Goal: Navigation & Orientation: Find specific page/section

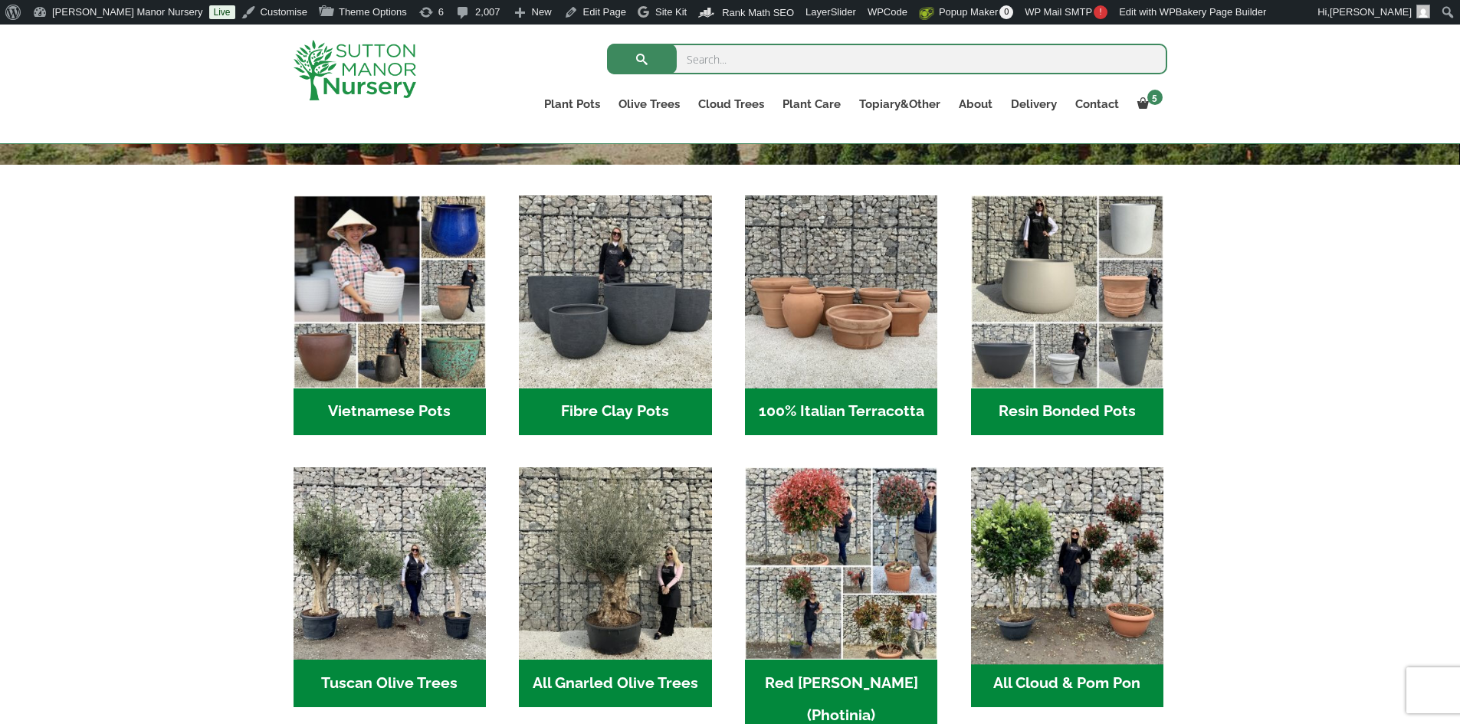
scroll to position [536, 0]
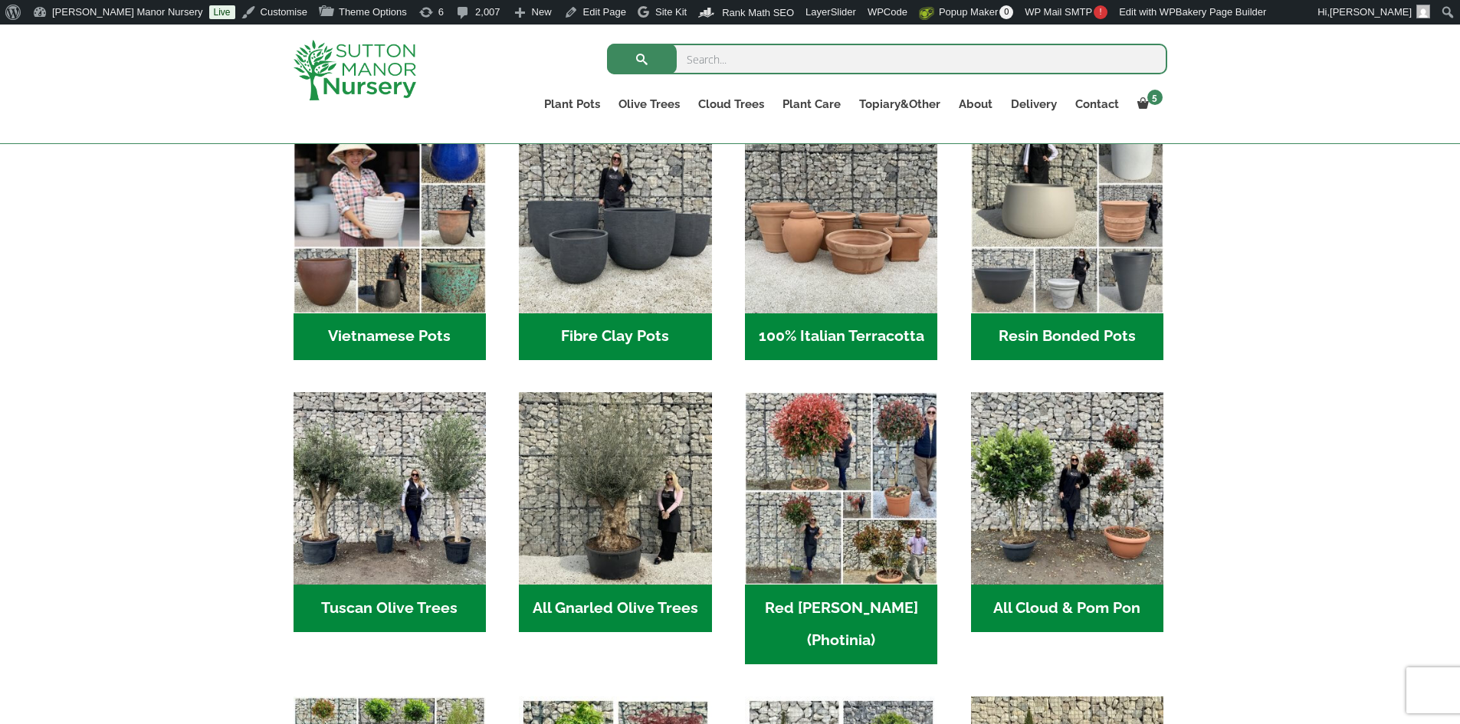
click at [1018, 330] on h2 "Resin Bonded Pots (211)" at bounding box center [1067, 337] width 192 height 48
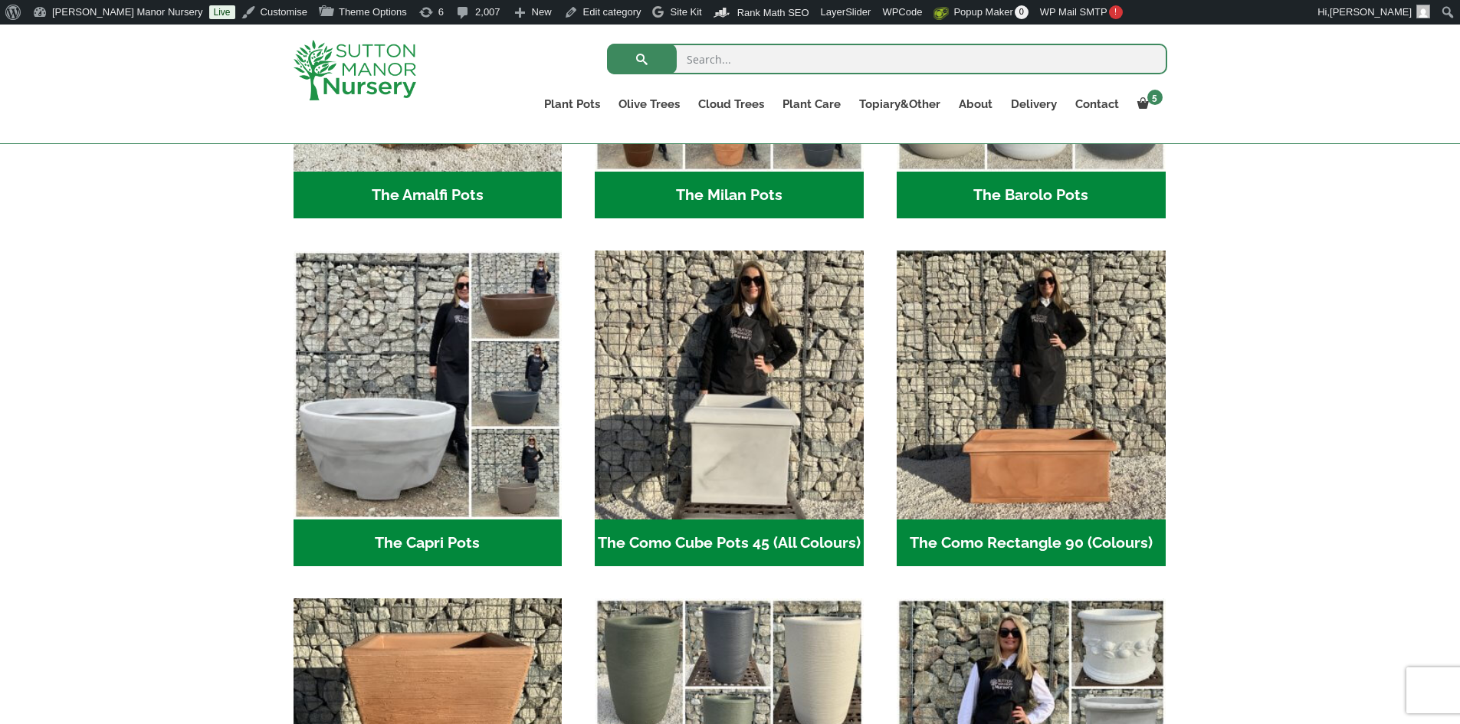
scroll to position [536, 0]
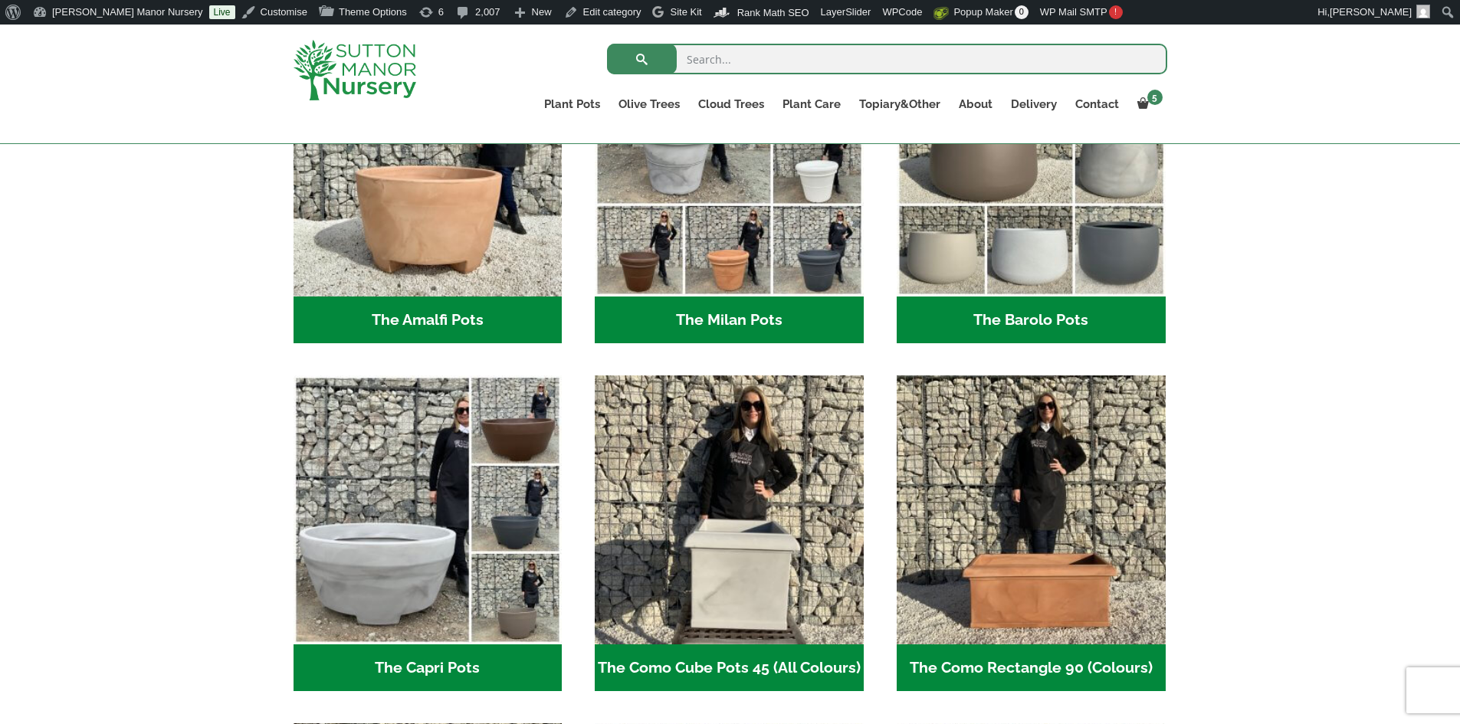
click at [972, 326] on h2 "The Barolo Pots (36)" at bounding box center [1031, 321] width 269 height 48
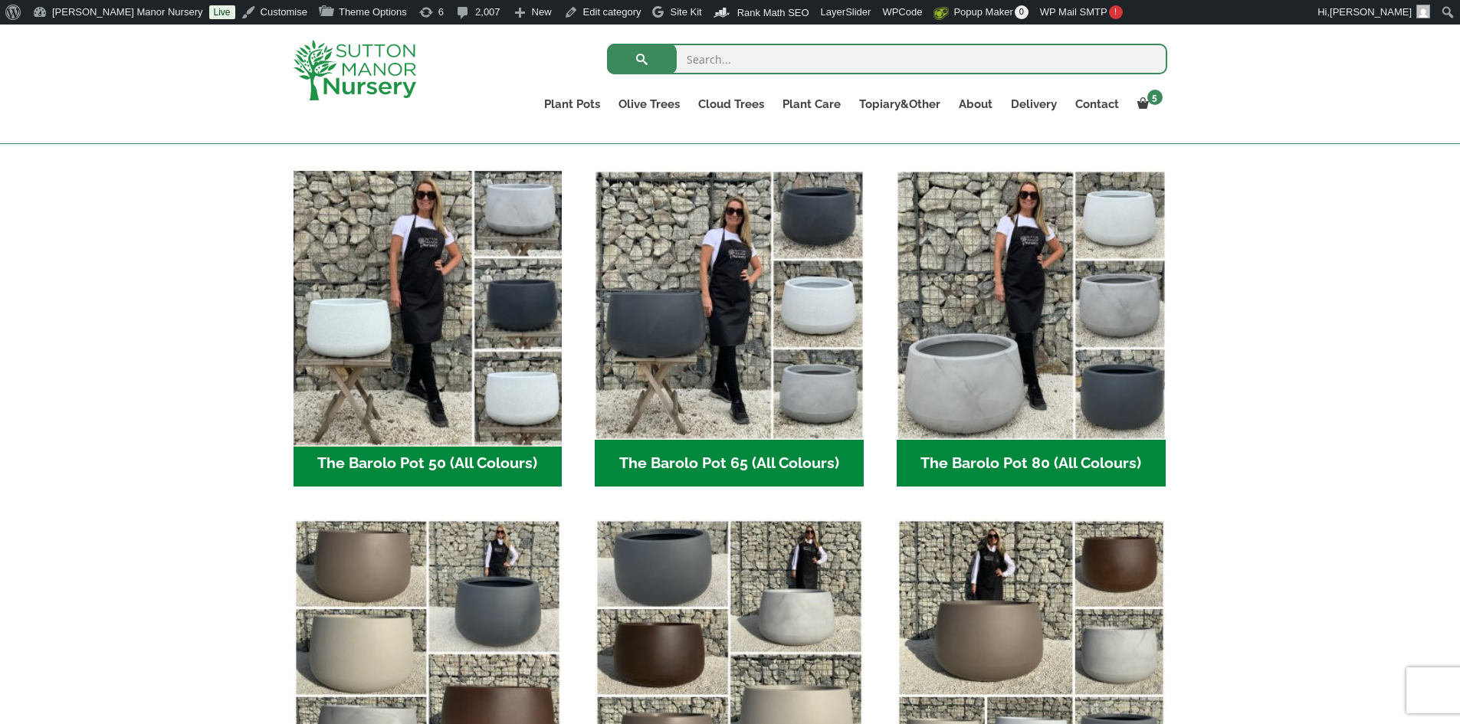
scroll to position [460, 0]
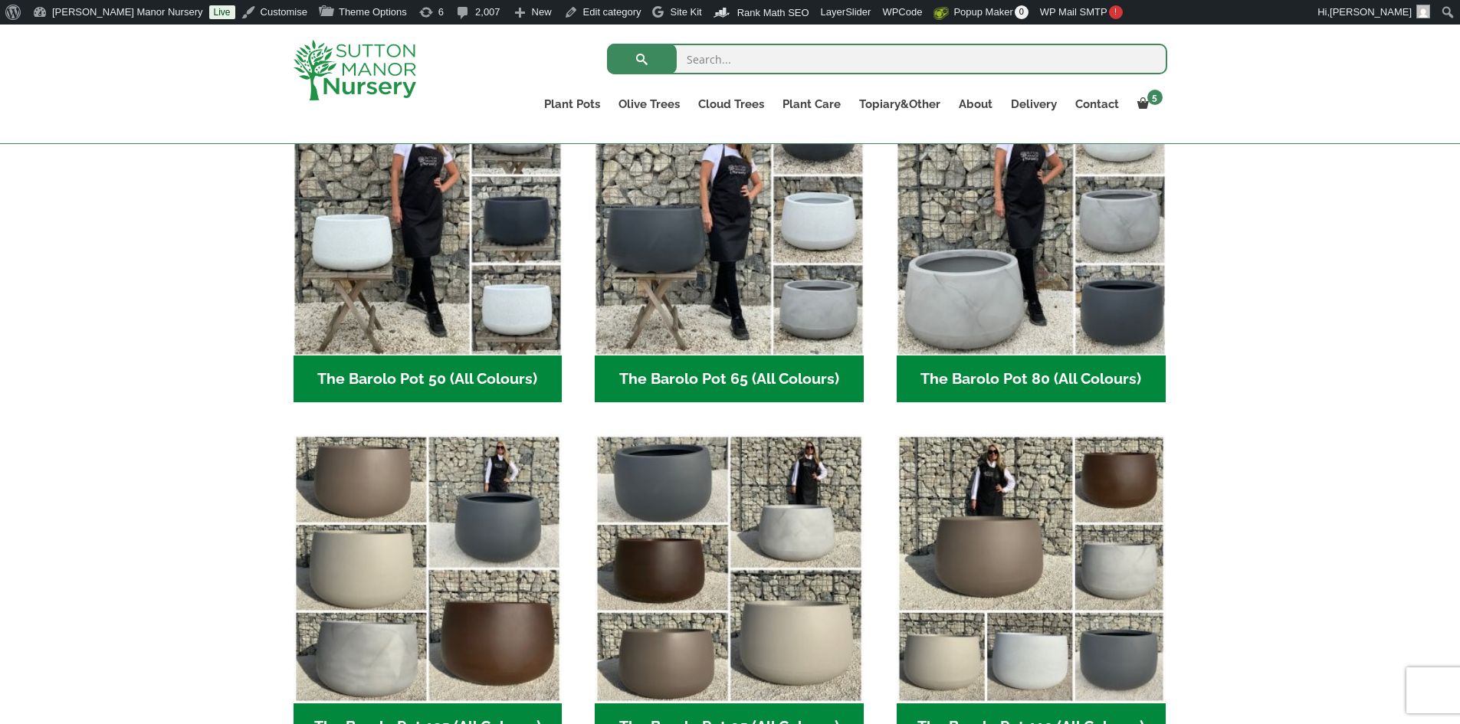
click at [435, 376] on h2 "The Barolo Pot 50 (All Colours) (6)" at bounding box center [428, 380] width 269 height 48
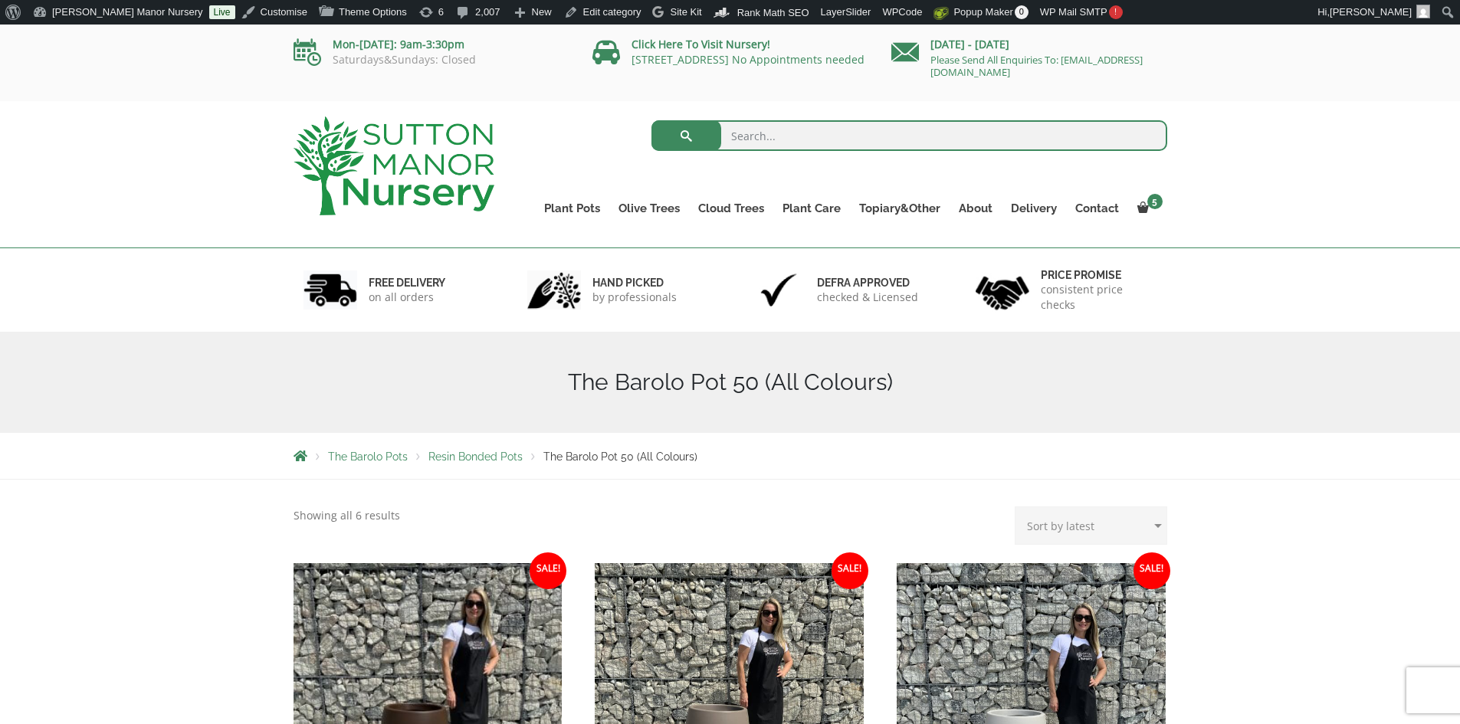
click at [448, 172] on img at bounding box center [394, 165] width 201 height 99
